Goal: Navigation & Orientation: Find specific page/section

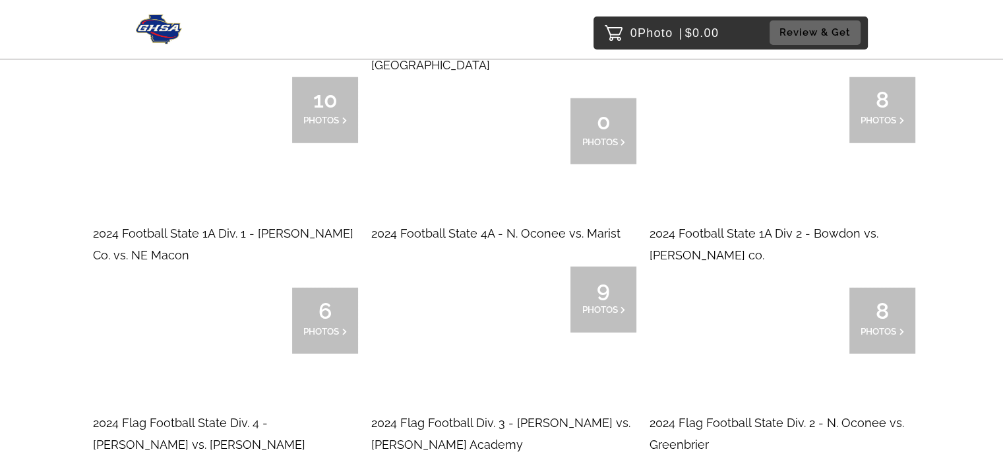
scroll to position [3551, 0]
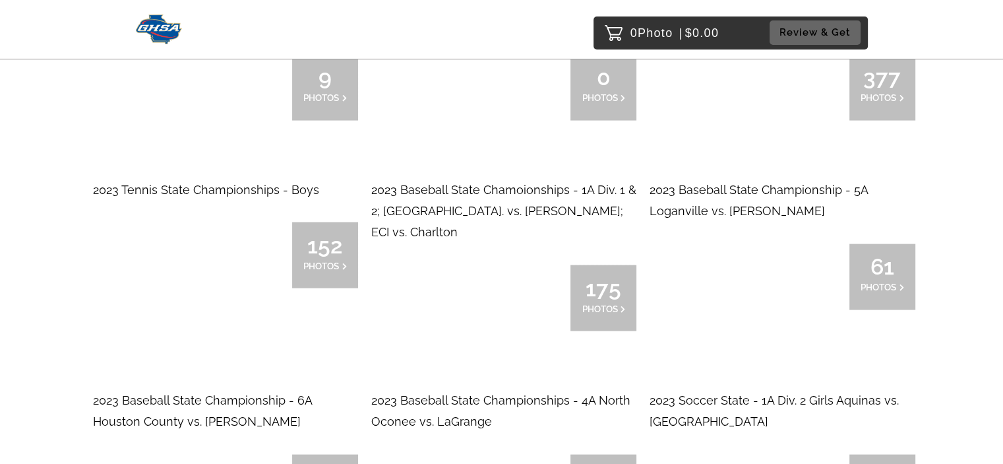
scroll to position [12628, 0]
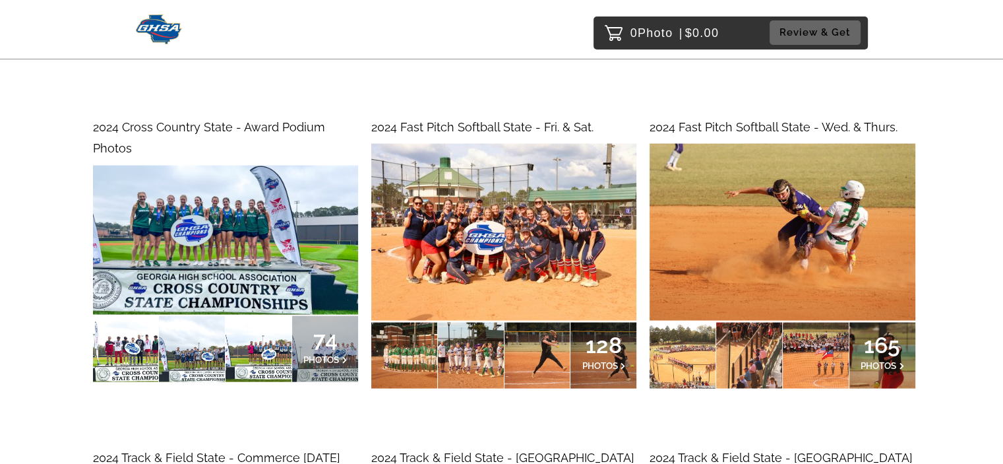
click at [881, 360] on span "PHOTOS" at bounding box center [879, 365] width 36 height 11
click at [885, 341] on span "165" at bounding box center [883, 345] width 44 height 8
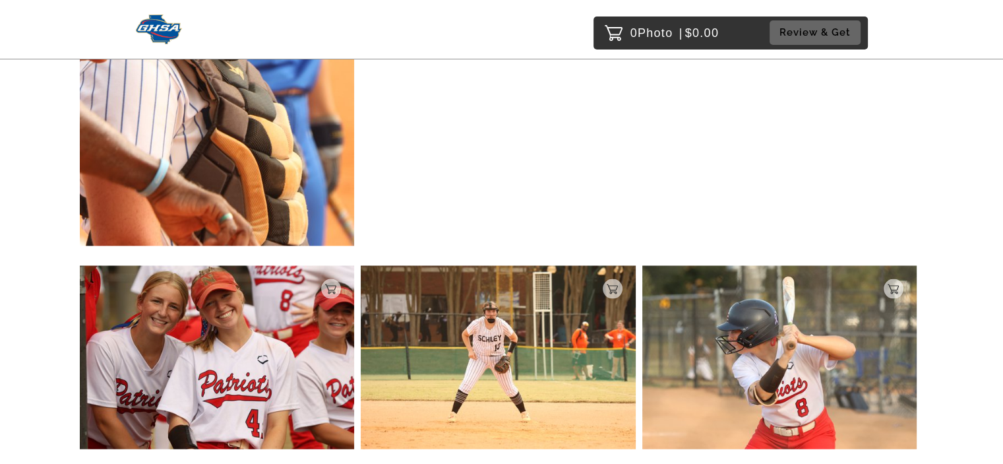
scroll to position [12422, 0]
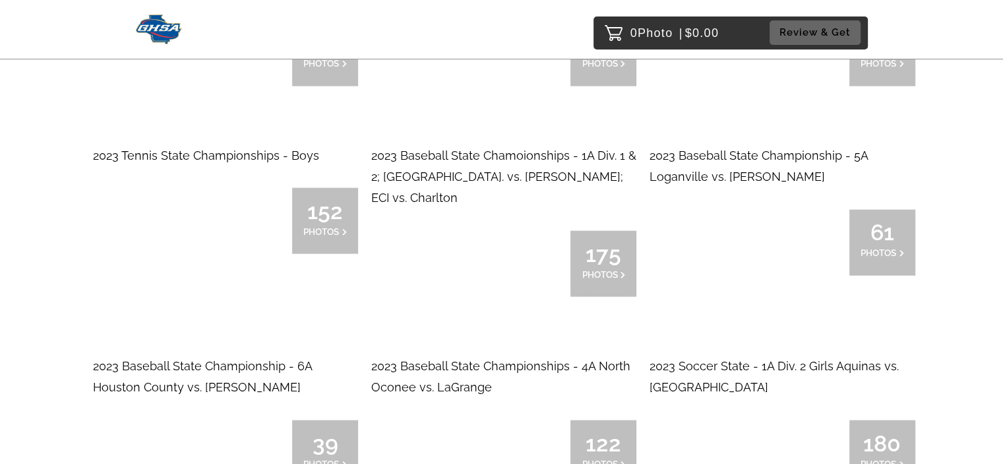
scroll to position [12668, 0]
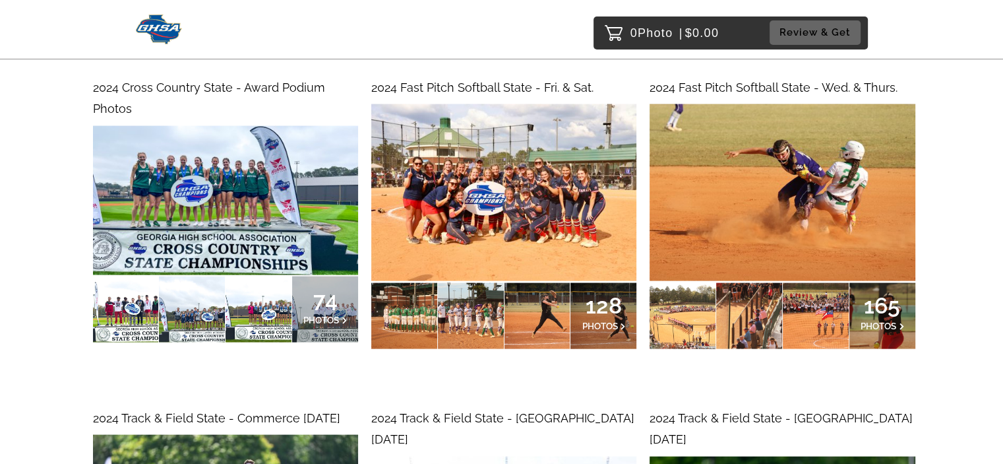
click at [483, 131] on img at bounding box center [503, 192] width 265 height 177
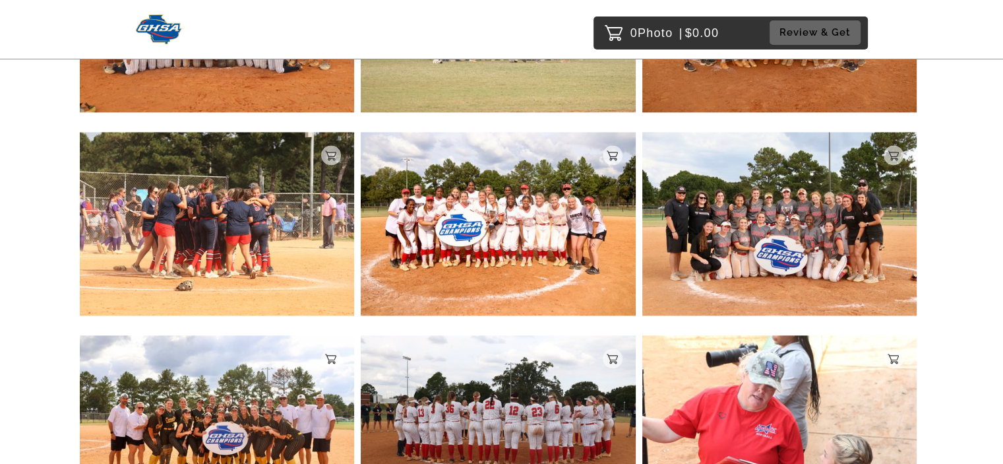
scroll to position [1830, 0]
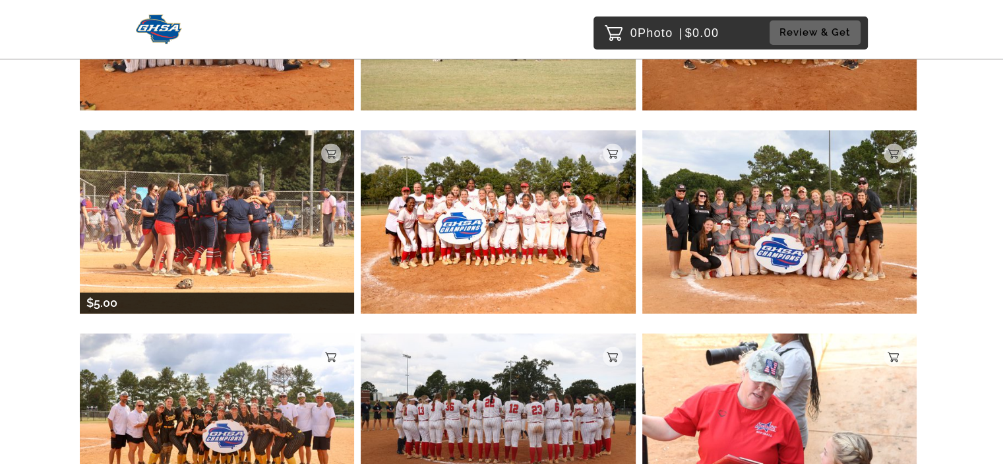
click at [237, 186] on img at bounding box center [217, 221] width 275 height 183
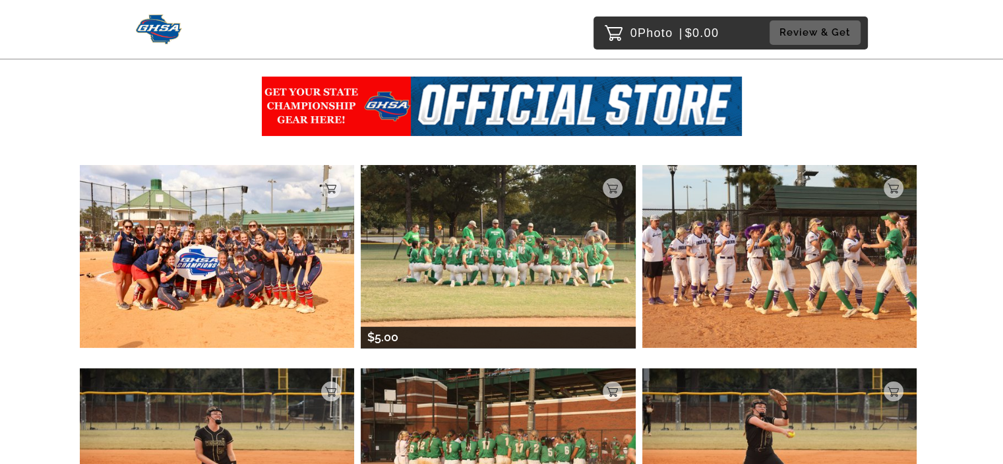
scroll to position [151, 0]
